Goal: Information Seeking & Learning: Learn about a topic

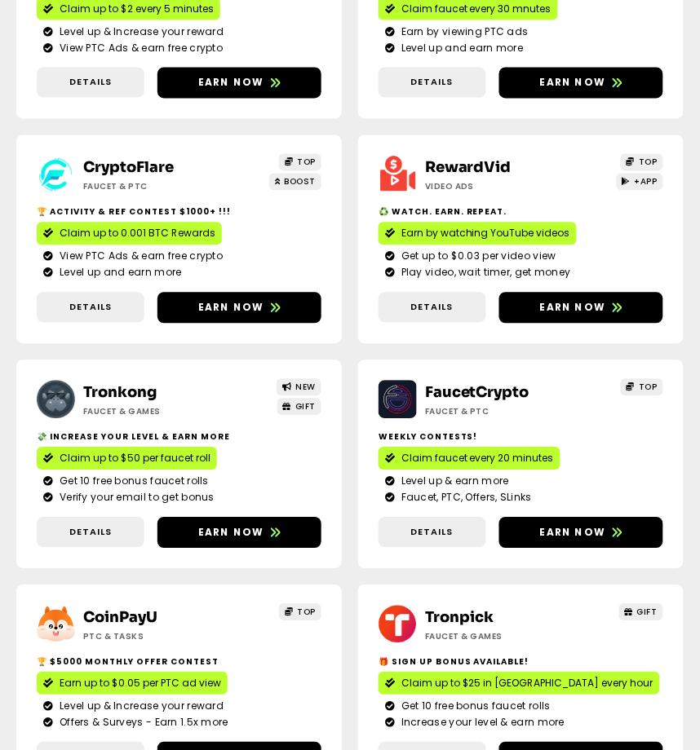
scroll to position [408, 0]
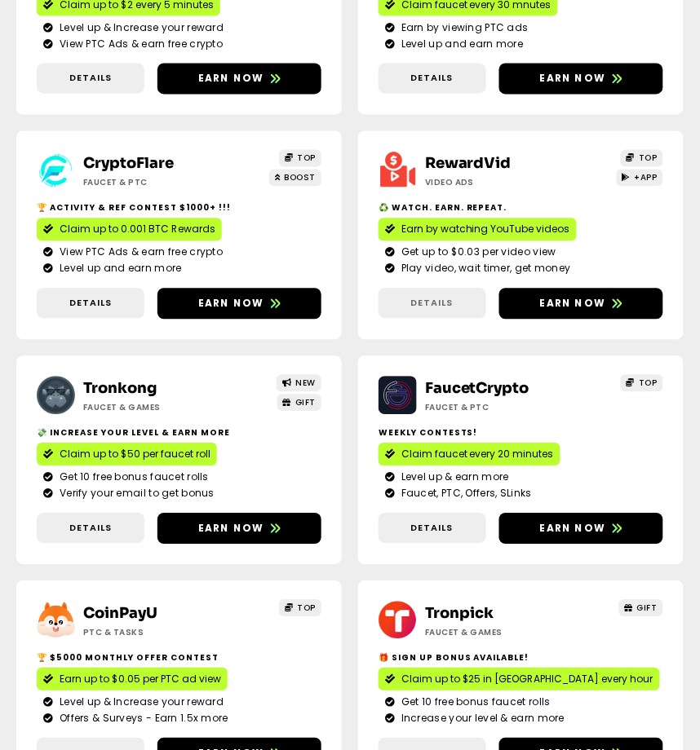
click at [454, 311] on span "Details" at bounding box center [432, 304] width 108 height 14
click at [420, 311] on span "Details" at bounding box center [432, 304] width 42 height 14
click at [453, 319] on link "Details" at bounding box center [432, 304] width 108 height 30
click at [444, 311] on span "Details" at bounding box center [432, 304] width 42 height 14
click at [108, 311] on span "Details" at bounding box center [90, 304] width 42 height 14
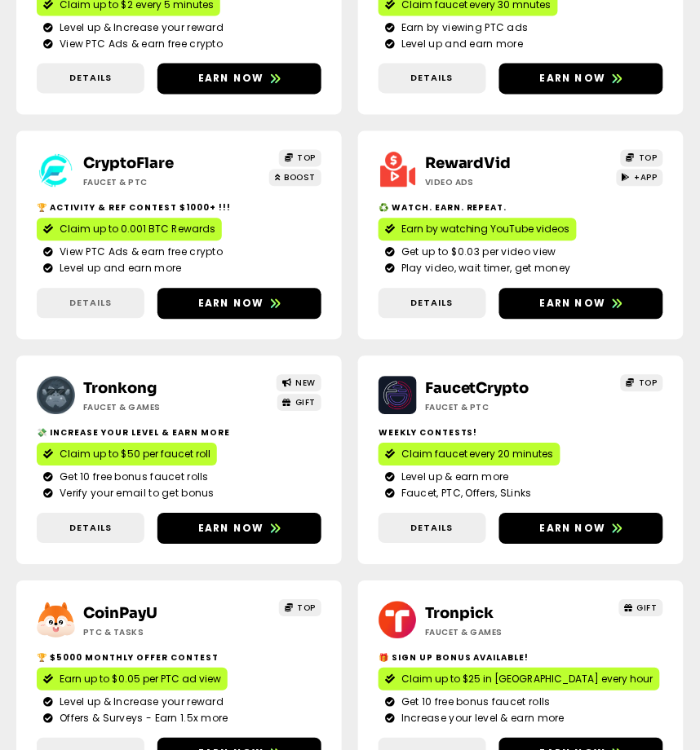
click at [80, 311] on span "Details" at bounding box center [90, 304] width 42 height 14
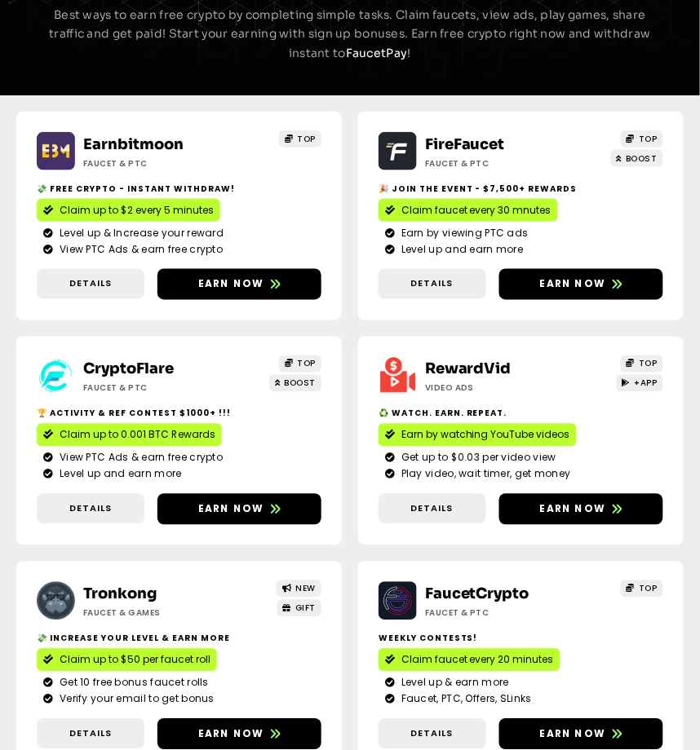
scroll to position [204, 0]
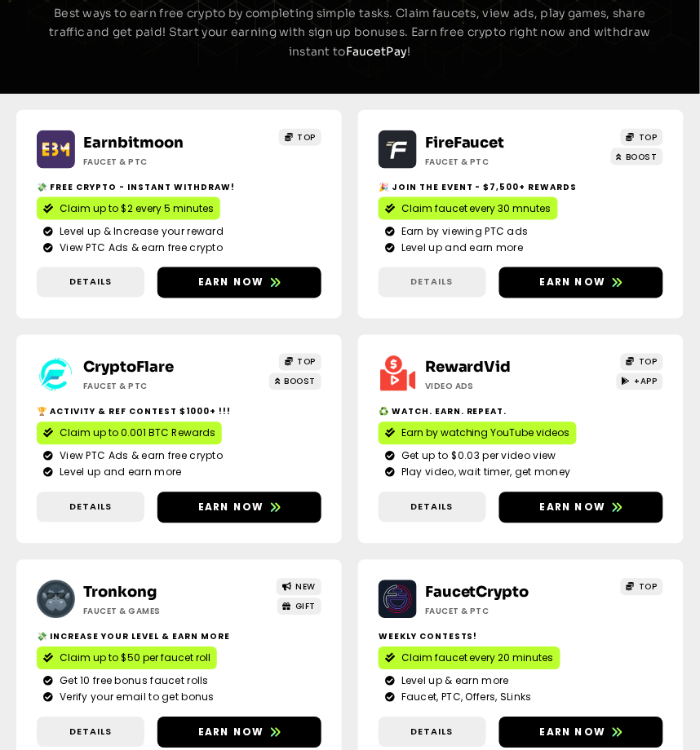
click at [412, 290] on span "Details" at bounding box center [432, 283] width 42 height 14
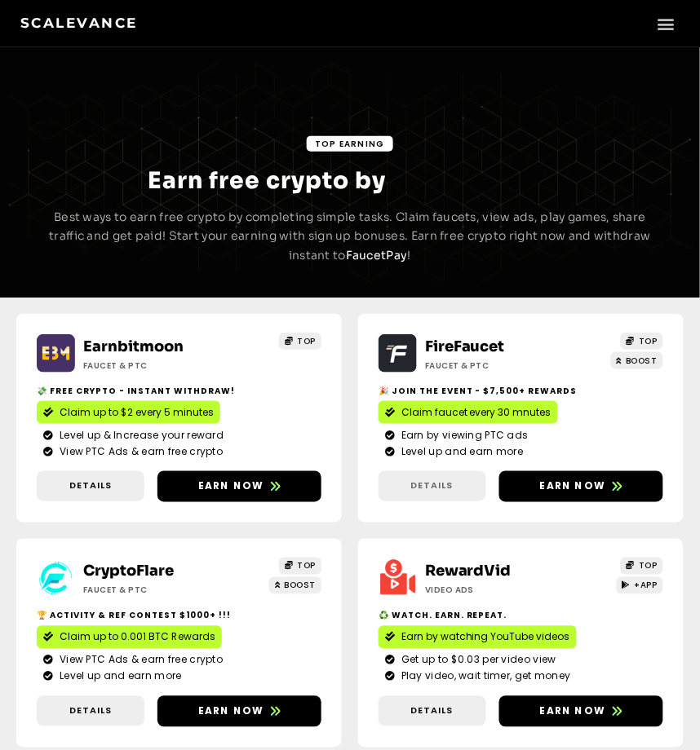
click at [438, 493] on span "Details" at bounding box center [432, 487] width 42 height 14
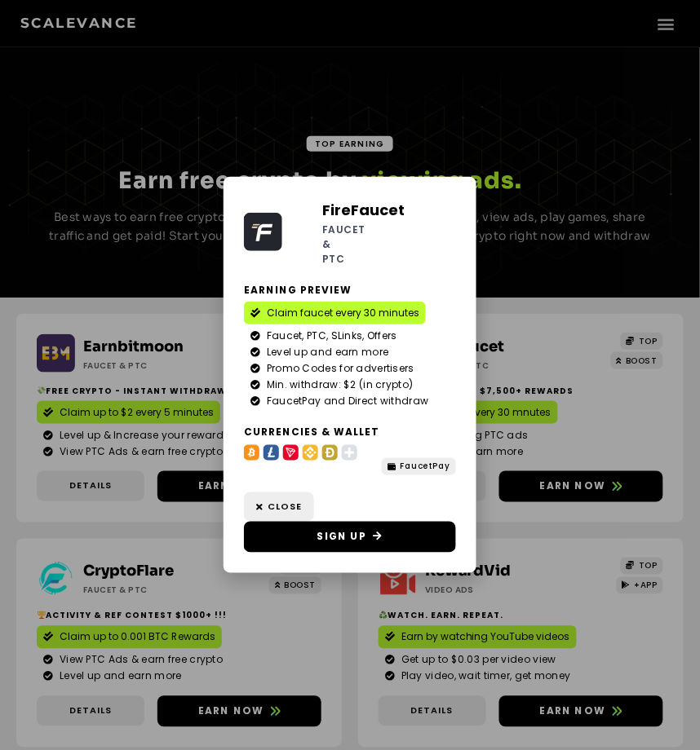
click at [168, 206] on div "FireFaucet Faucet & PTC Earning Preview Claim faucet every 30 minutes Faucet, P…" at bounding box center [350, 375] width 700 height 750
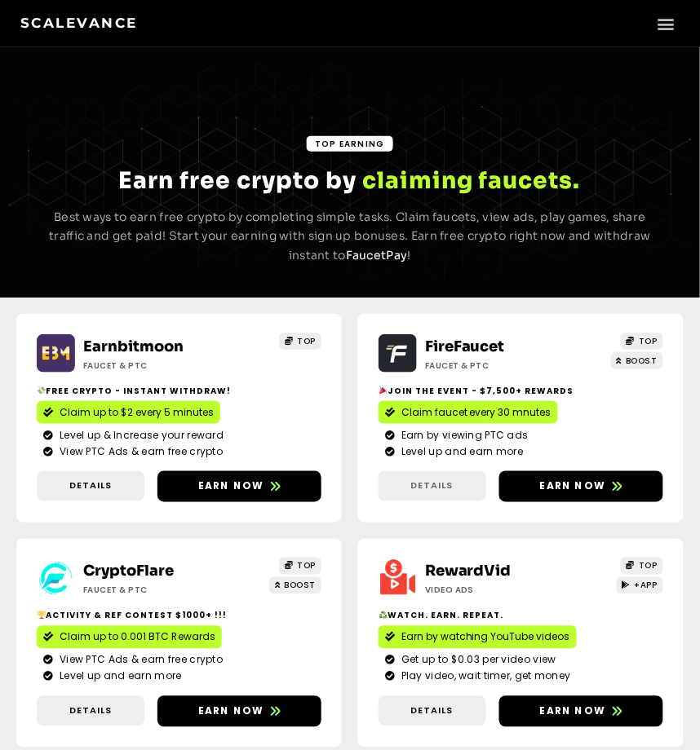
click at [424, 499] on link "Details" at bounding box center [432, 486] width 108 height 30
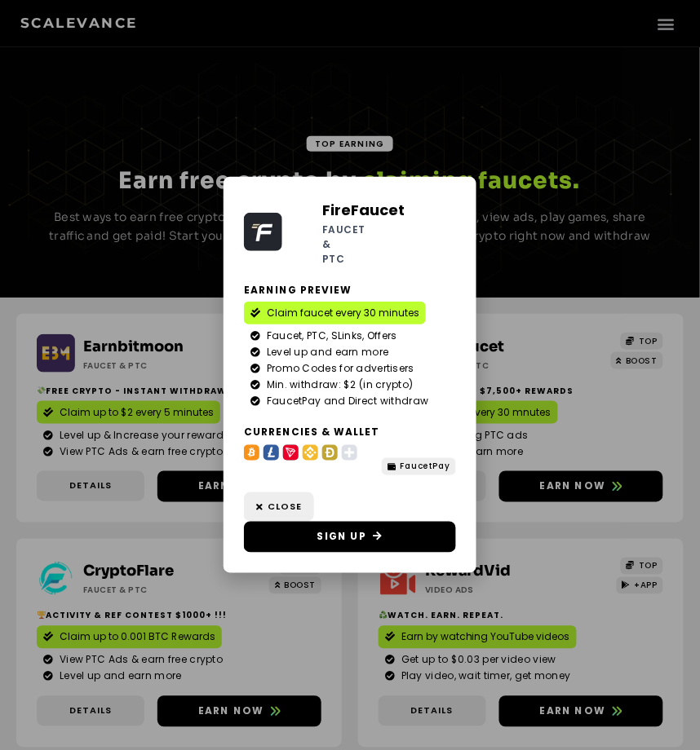
click at [541, 339] on div "FireFaucet Faucet & PTC Earning Preview Claim faucet every 30 minutes Faucet, P…" at bounding box center [350, 375] width 700 height 750
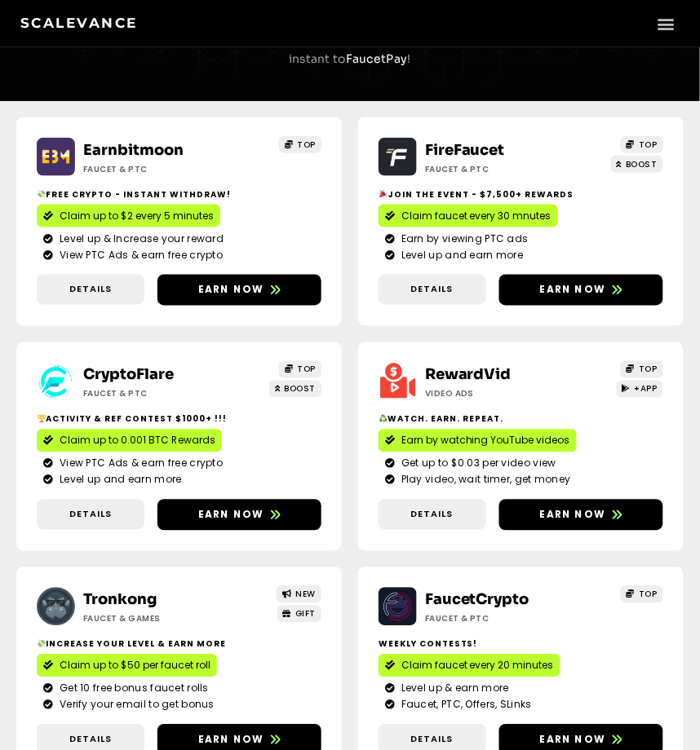
scroll to position [204, 0]
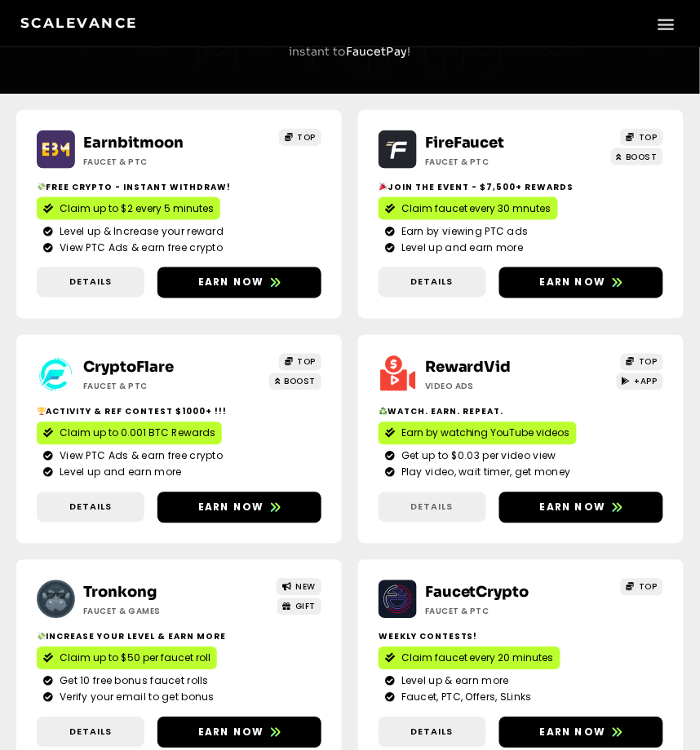
click at [432, 515] on span "Details" at bounding box center [432, 508] width 42 height 14
click at [430, 515] on span "Details" at bounding box center [432, 508] width 42 height 14
click at [82, 515] on span "Details" at bounding box center [90, 508] width 42 height 14
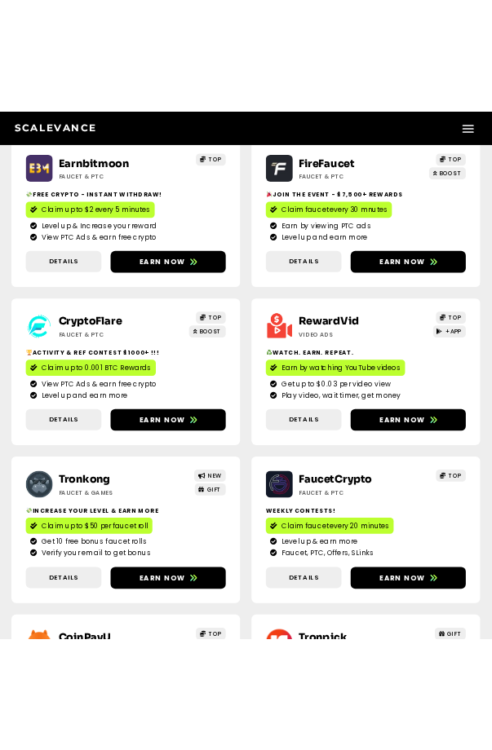
scroll to position [408, 0]
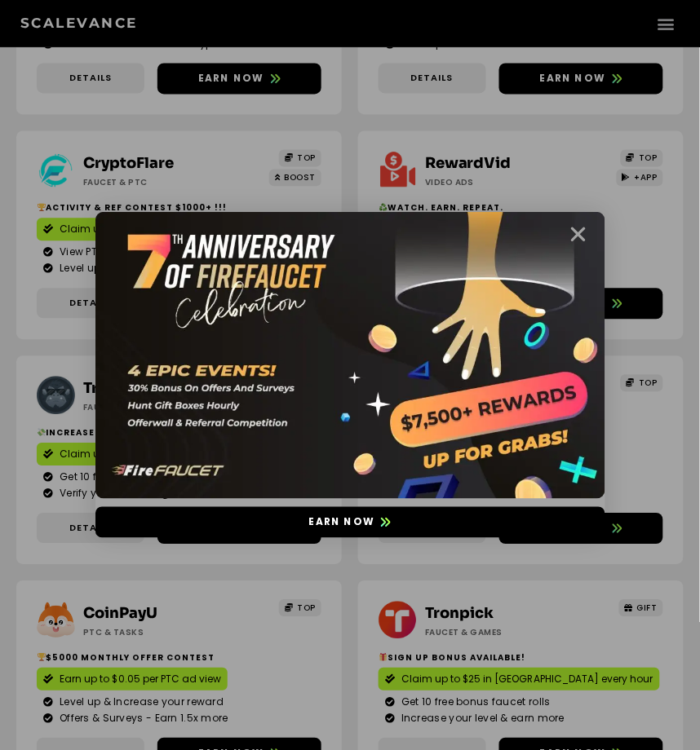
click at [581, 241] on icon "Close" at bounding box center [578, 234] width 20 height 20
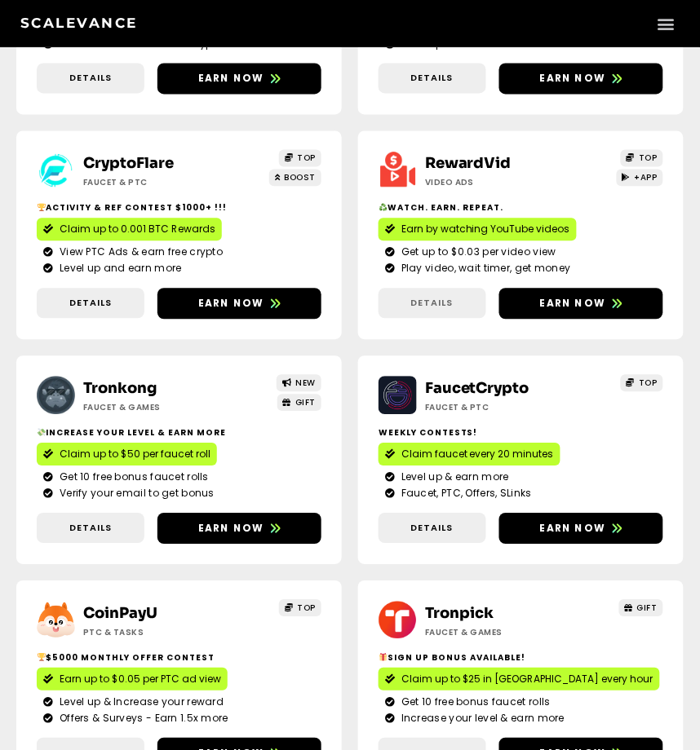
click at [429, 311] on span "Details" at bounding box center [432, 304] width 42 height 14
